Goal: Information Seeking & Learning: Stay updated

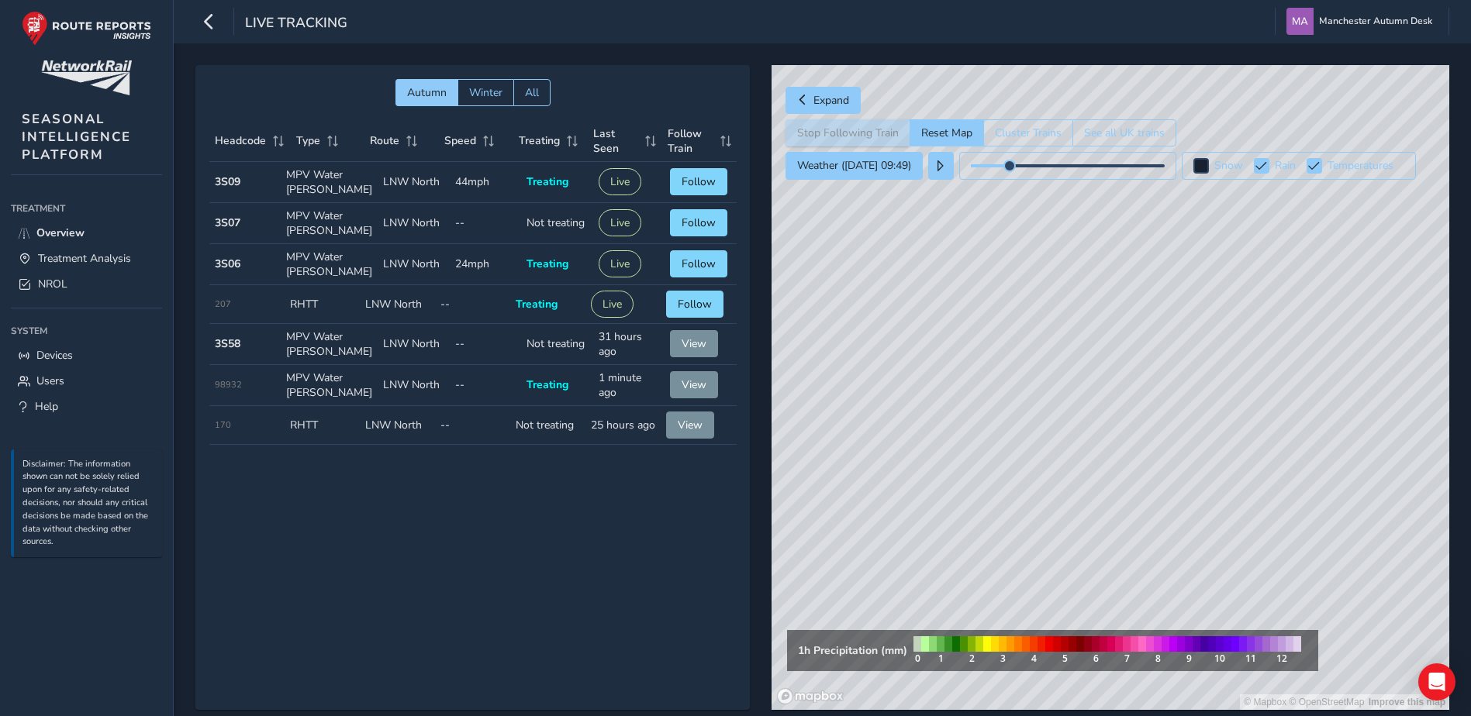
click at [543, 535] on div "Autumn Winter All Headcode Type Route Speed Treating Last Seen Follow Train Hea…" at bounding box center [472, 387] width 554 height 645
drag, startPoint x: 947, startPoint y: 464, endPoint x: 864, endPoint y: 380, distance: 117.9
click at [864, 380] on div "© Mapbox © OpenStreetMap Improve this map" at bounding box center [1110, 387] width 678 height 645
drag, startPoint x: 867, startPoint y: 377, endPoint x: 1060, endPoint y: 485, distance: 221.1
click at [1060, 485] on div "© Mapbox © OpenStreetMap Improve this map" at bounding box center [1110, 387] width 678 height 645
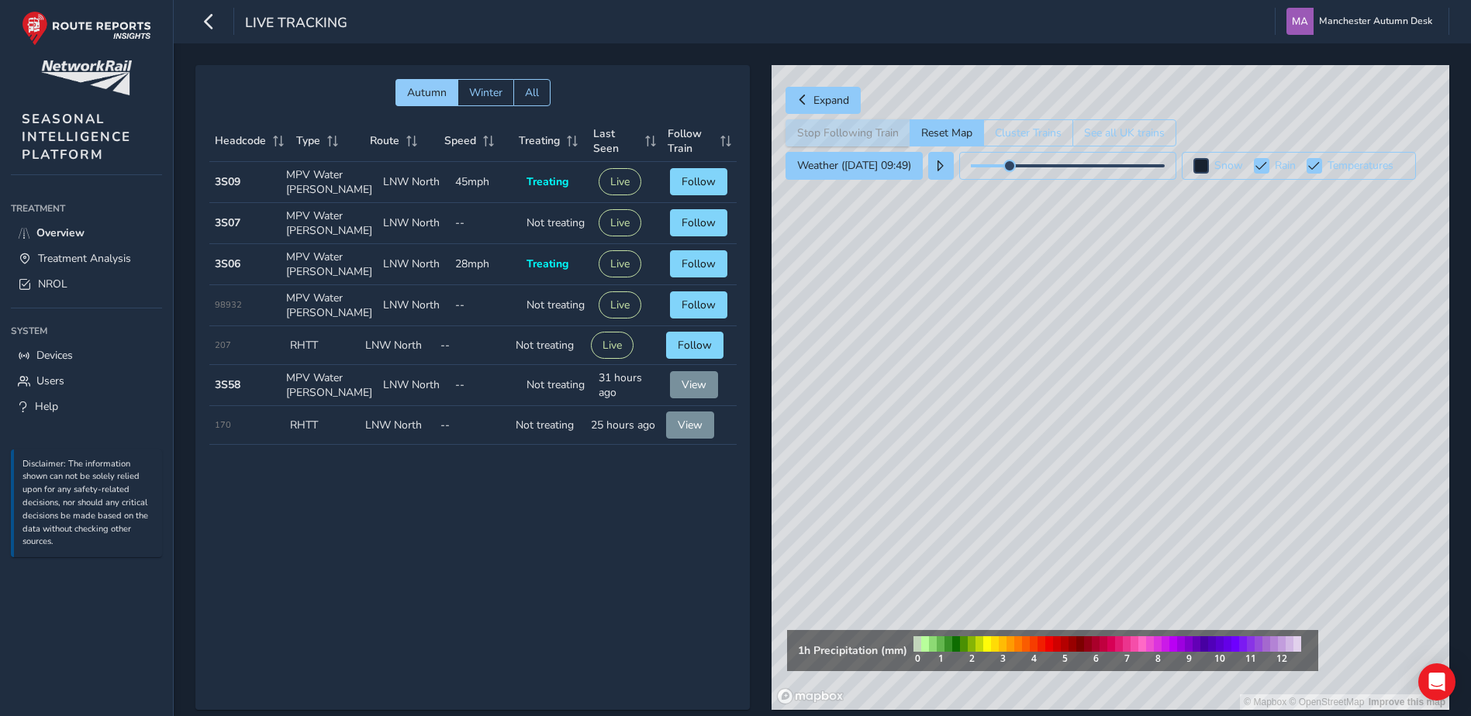
drag, startPoint x: 1026, startPoint y: 412, endPoint x: 1033, endPoint y: 371, distance: 41.8
click at [1033, 371] on div "© Mapbox © OpenStreetMap Improve this map" at bounding box center [1110, 387] width 678 height 645
drag, startPoint x: 1015, startPoint y: 509, endPoint x: 1030, endPoint y: 433, distance: 76.6
click at [1030, 433] on div "© Mapbox © OpenStreetMap Improve this map" at bounding box center [1110, 387] width 678 height 645
drag, startPoint x: 1079, startPoint y: 561, endPoint x: 1206, endPoint y: 328, distance: 265.4
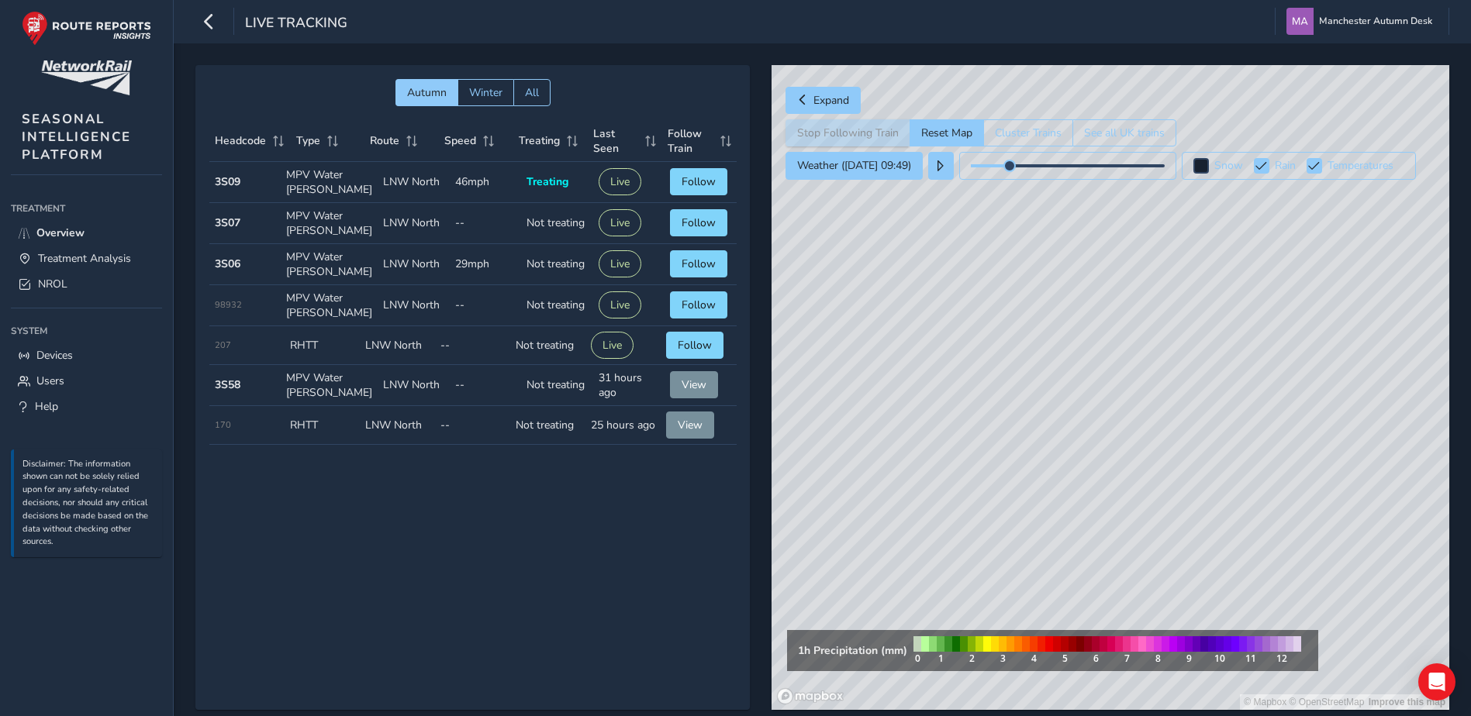
click at [1206, 328] on div "© Mapbox © OpenStreetMap Improve this map" at bounding box center [1110, 387] width 678 height 645
